Goal: Task Accomplishment & Management: Use online tool/utility

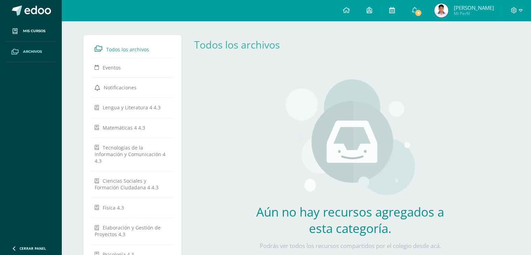
click at [403, 8] on link at bounding box center [392, 10] width 22 height 21
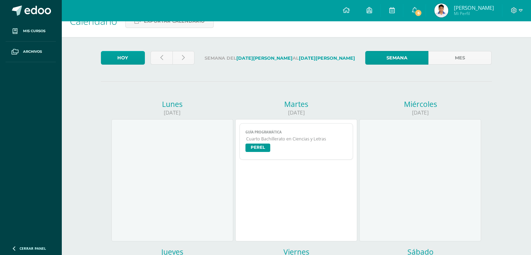
scroll to position [70, 0]
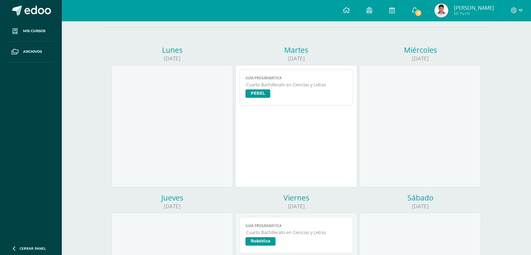
click at [302, 92] on span "PEREL" at bounding box center [297, 94] width 102 height 10
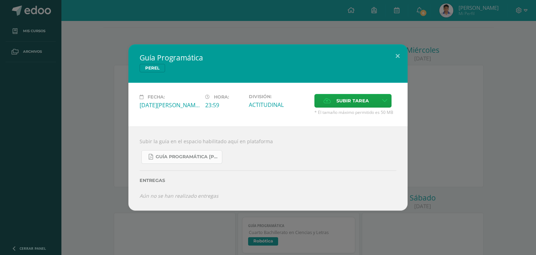
click at [191, 158] on span "Guía Programática PEREL 4to Bach - Bloque 3 - Profe. Julio Villatoro.pdf" at bounding box center [187, 157] width 63 height 6
click at [394, 51] on button at bounding box center [398, 56] width 20 height 24
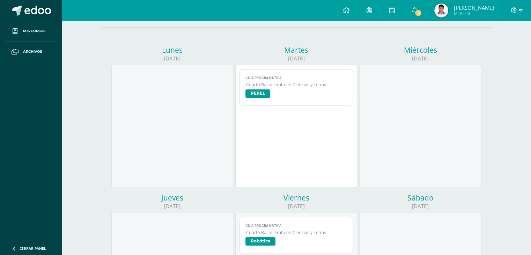
click at [271, 90] on link "Guía Programática Cuarto Bachillerato en Ciencias y Letras PEREL" at bounding box center [297, 87] width 114 height 36
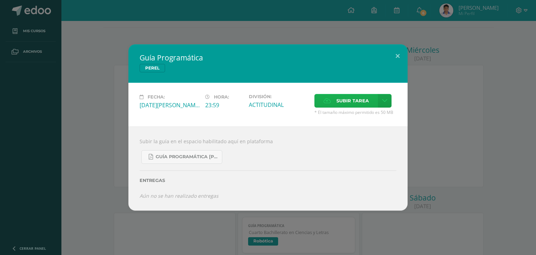
click at [367, 106] on span "Subir tarea" at bounding box center [353, 100] width 32 height 13
click at [0, 0] on input "Subir tarea" at bounding box center [0, 0] width 0 height 0
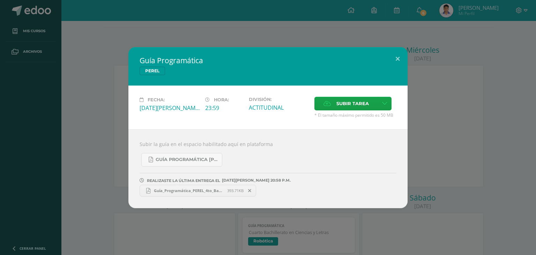
click at [175, 193] on link "Guía_Programática_PEREL_4to_Bach_-_Bloque_3_-.pdf 393.71KB" at bounding box center [198, 191] width 117 height 12
